Goal: Task Accomplishment & Management: Use online tool/utility

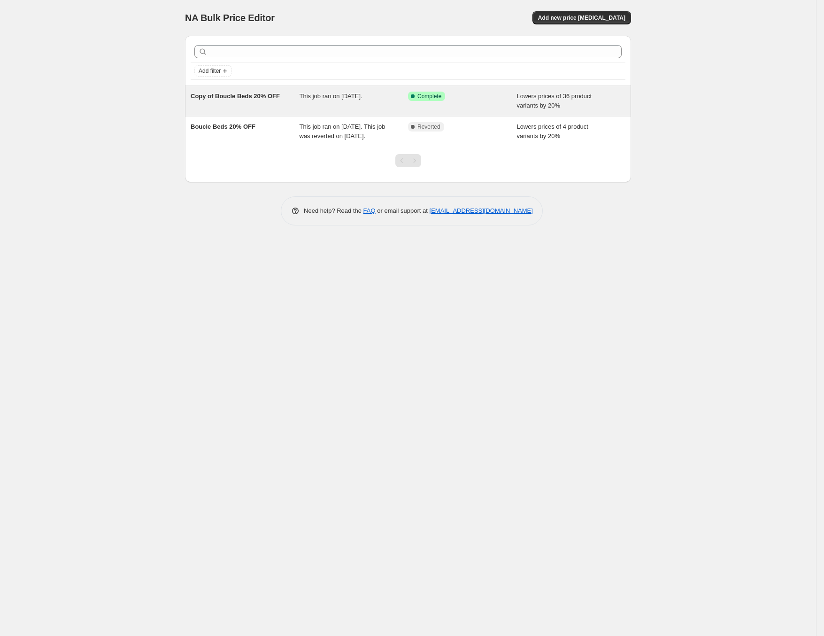
click at [468, 94] on div "Success Complete Complete" at bounding box center [455, 96] width 95 height 9
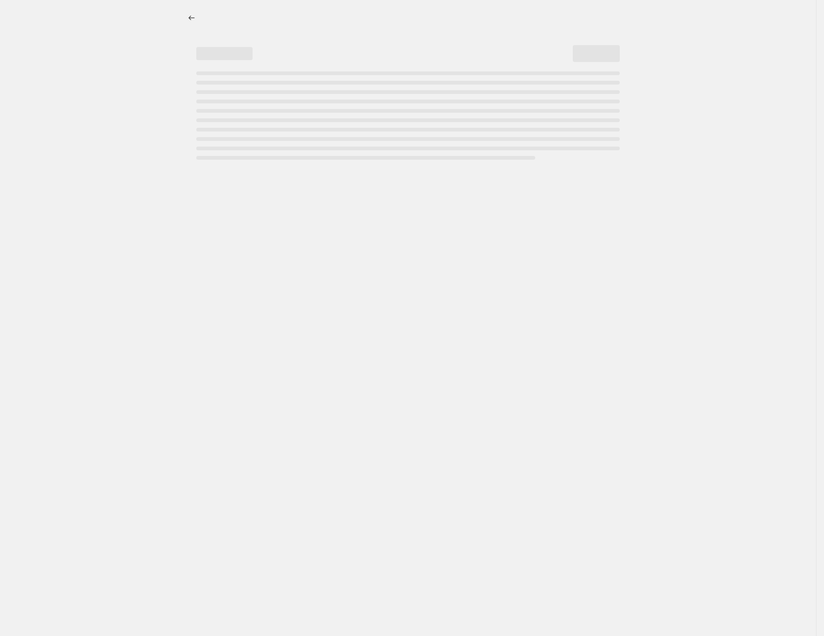
select select "percentage"
select select "no_change"
select select "collection"
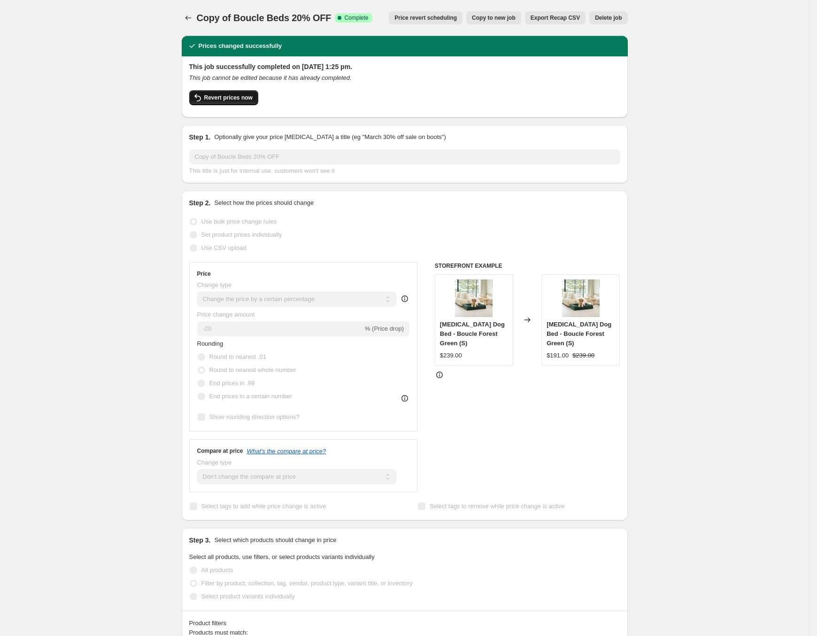
click at [221, 100] on span "Revert prices now" at bounding box center [228, 98] width 48 height 8
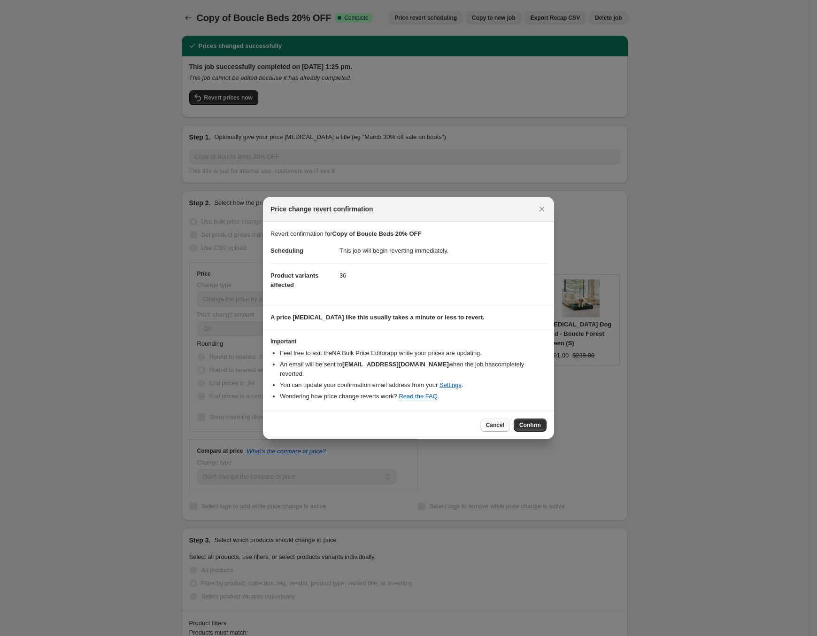
click at [498, 422] on span "Cancel" at bounding box center [495, 425] width 18 height 8
